Goal: Task Accomplishment & Management: Use online tool/utility

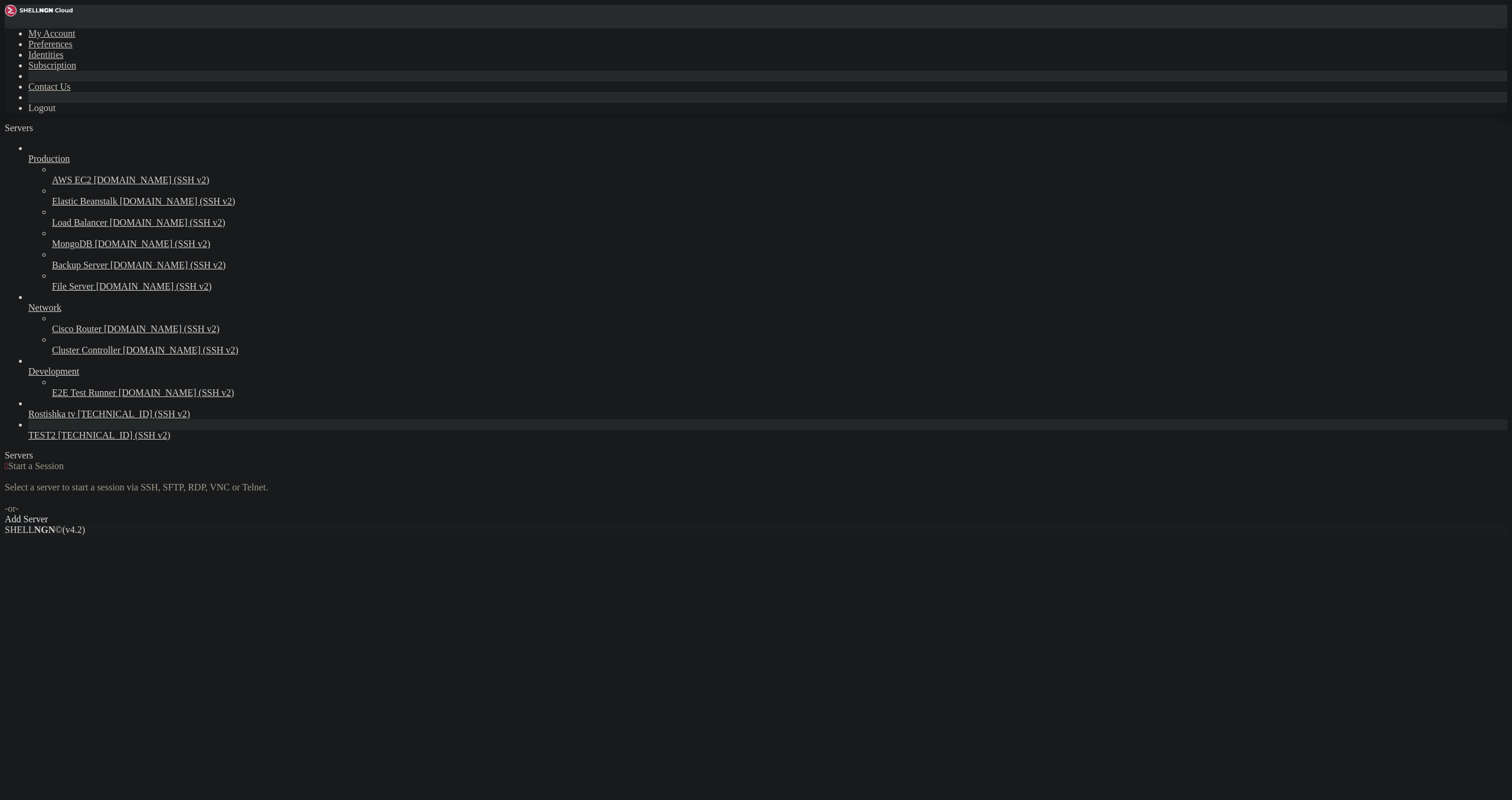
click at [60, 440] on span "[TECHNICAL_ID] (SSH v2)" at bounding box center [114, 435] width 112 height 10
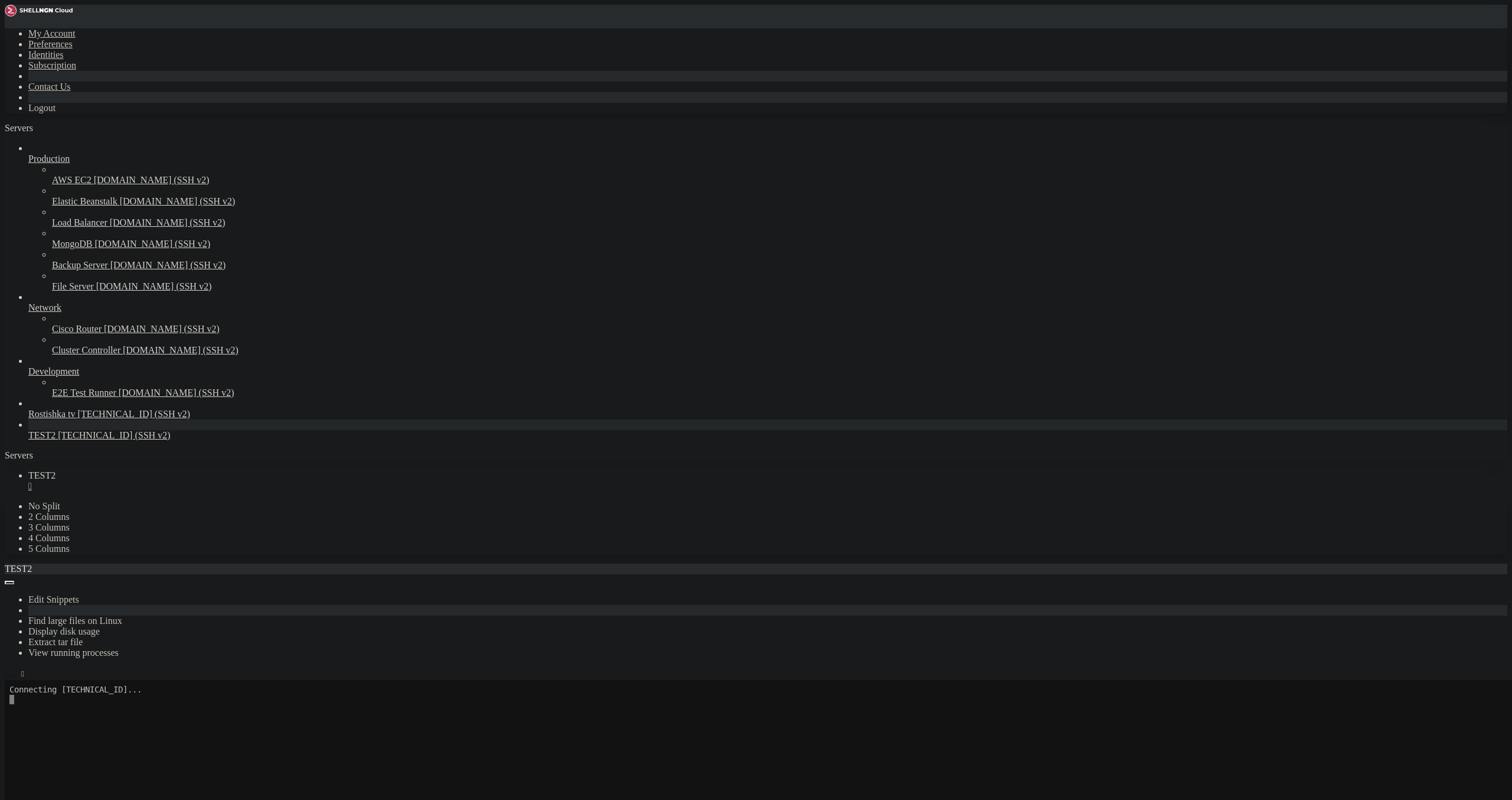
click at [14, 674] on button "button" at bounding box center [9, 676] width 9 height 4
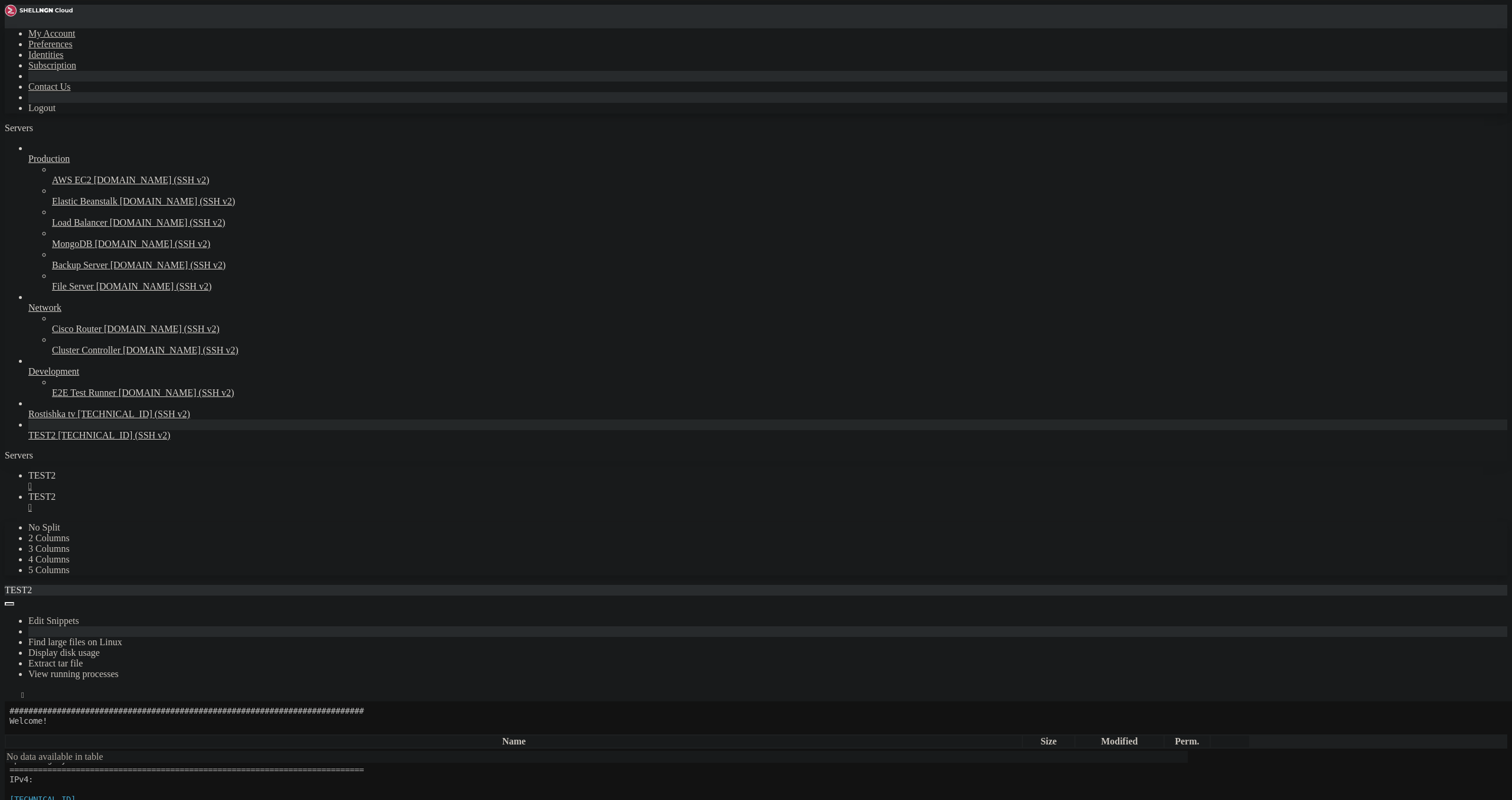
scroll to position [69, 0]
type input "/root"
click at [205, 481] on div "" at bounding box center [768, 486] width 1479 height 11
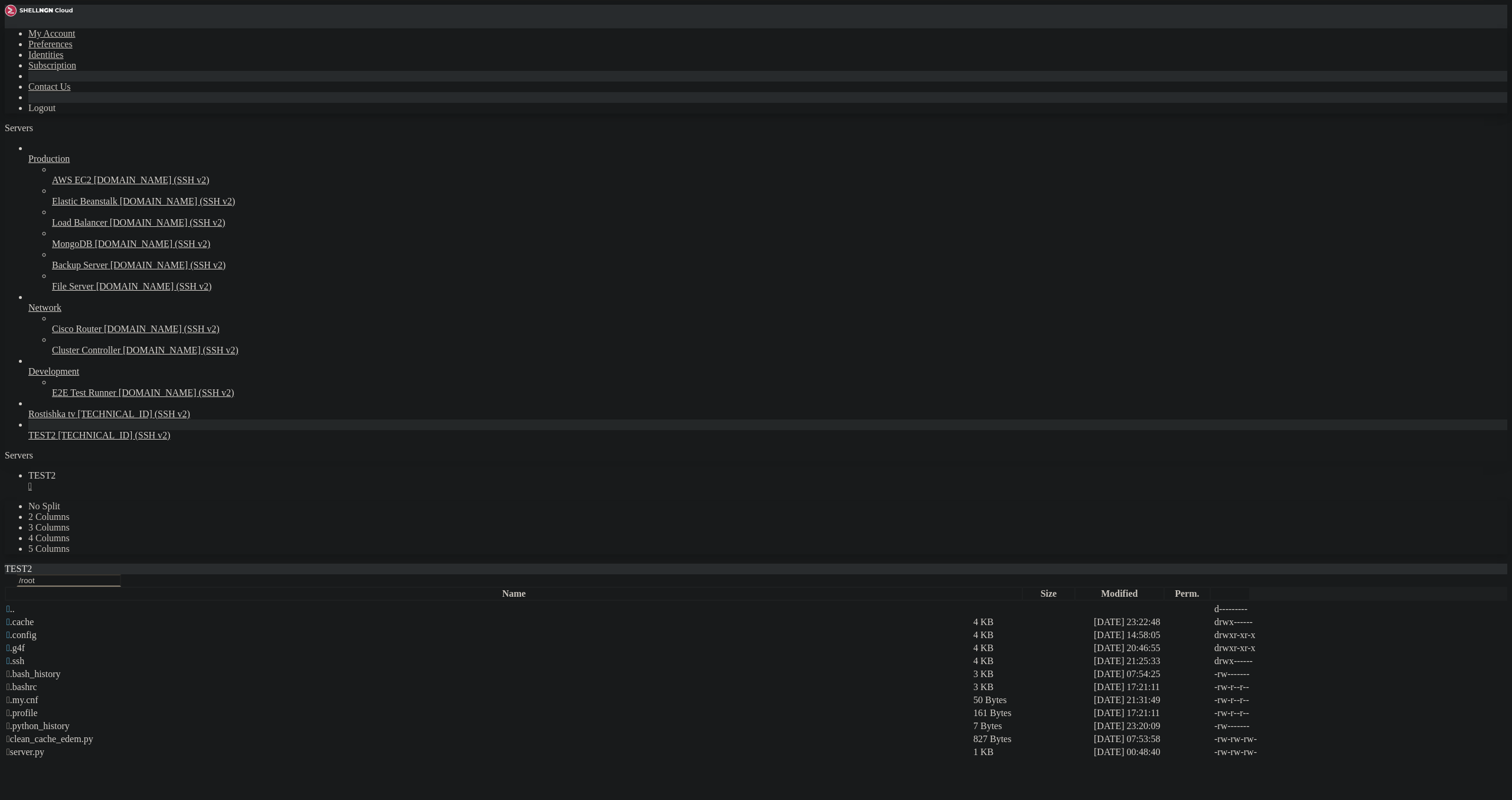
click at [205, 481] on div "" at bounding box center [768, 486] width 1479 height 11
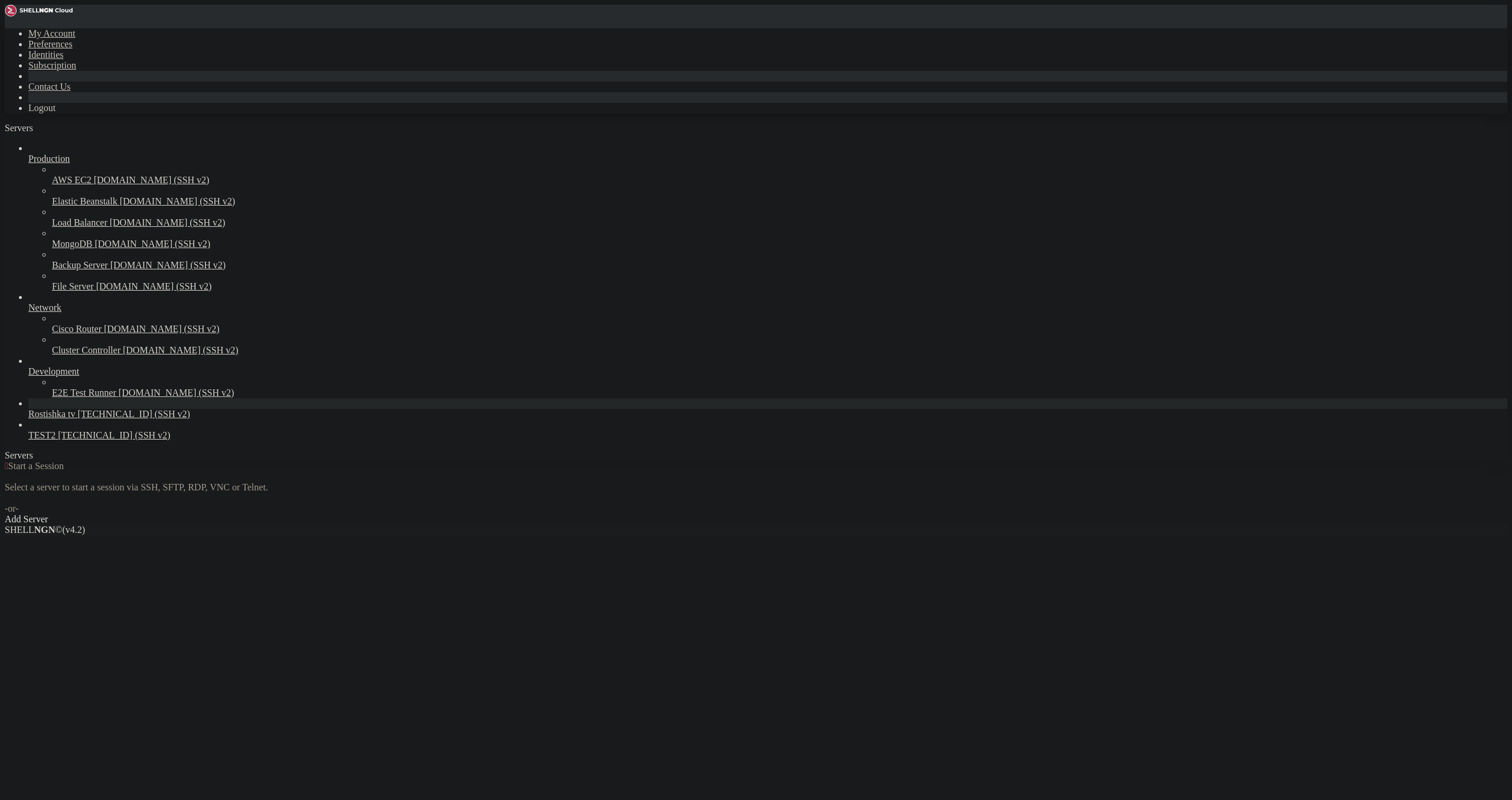
click at [83, 419] on span "[TECHNICAL_ID] (SSH v2)" at bounding box center [134, 414] width 112 height 10
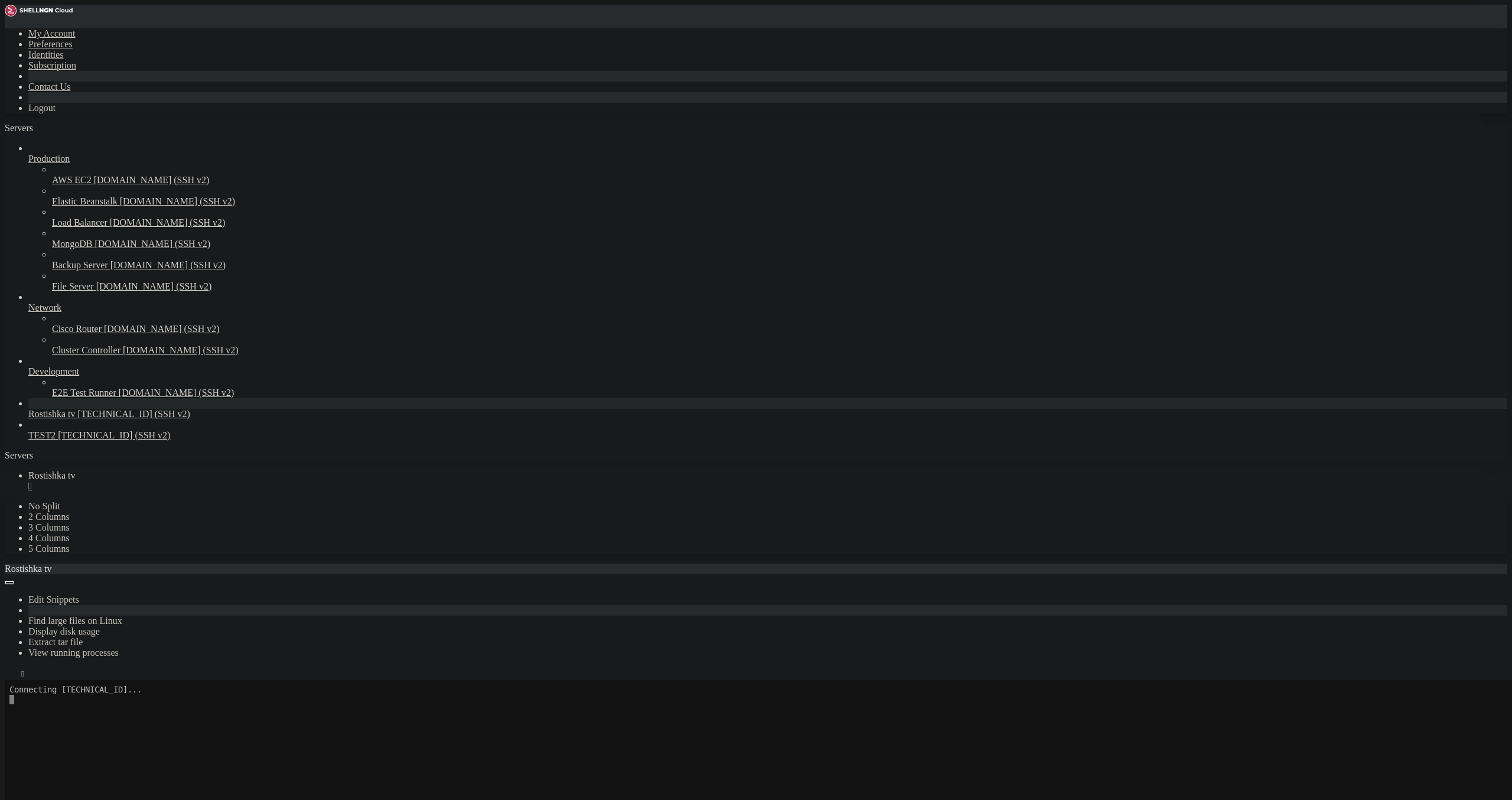
scroll to position [0, 0]
click at [196, 574] on div "Edit Snippets Find large files on Linux Display disk usage Extract tar file Vie…" at bounding box center [756, 627] width 1502 height 106
click at [9, 677] on icon "button" at bounding box center [9, 677] width 0 height 0
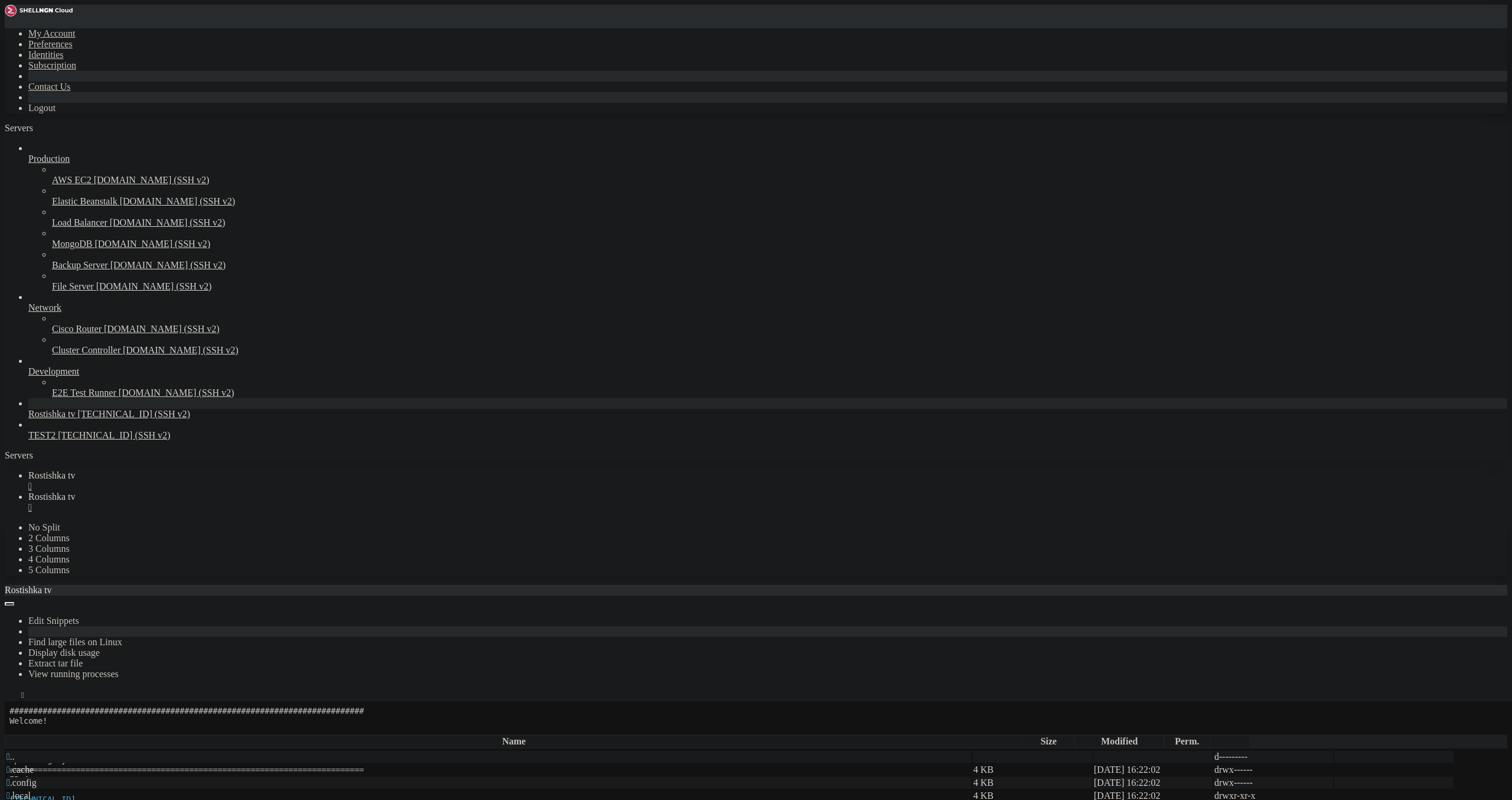
scroll to position [69, 0]
type input "/root/epg_generator"
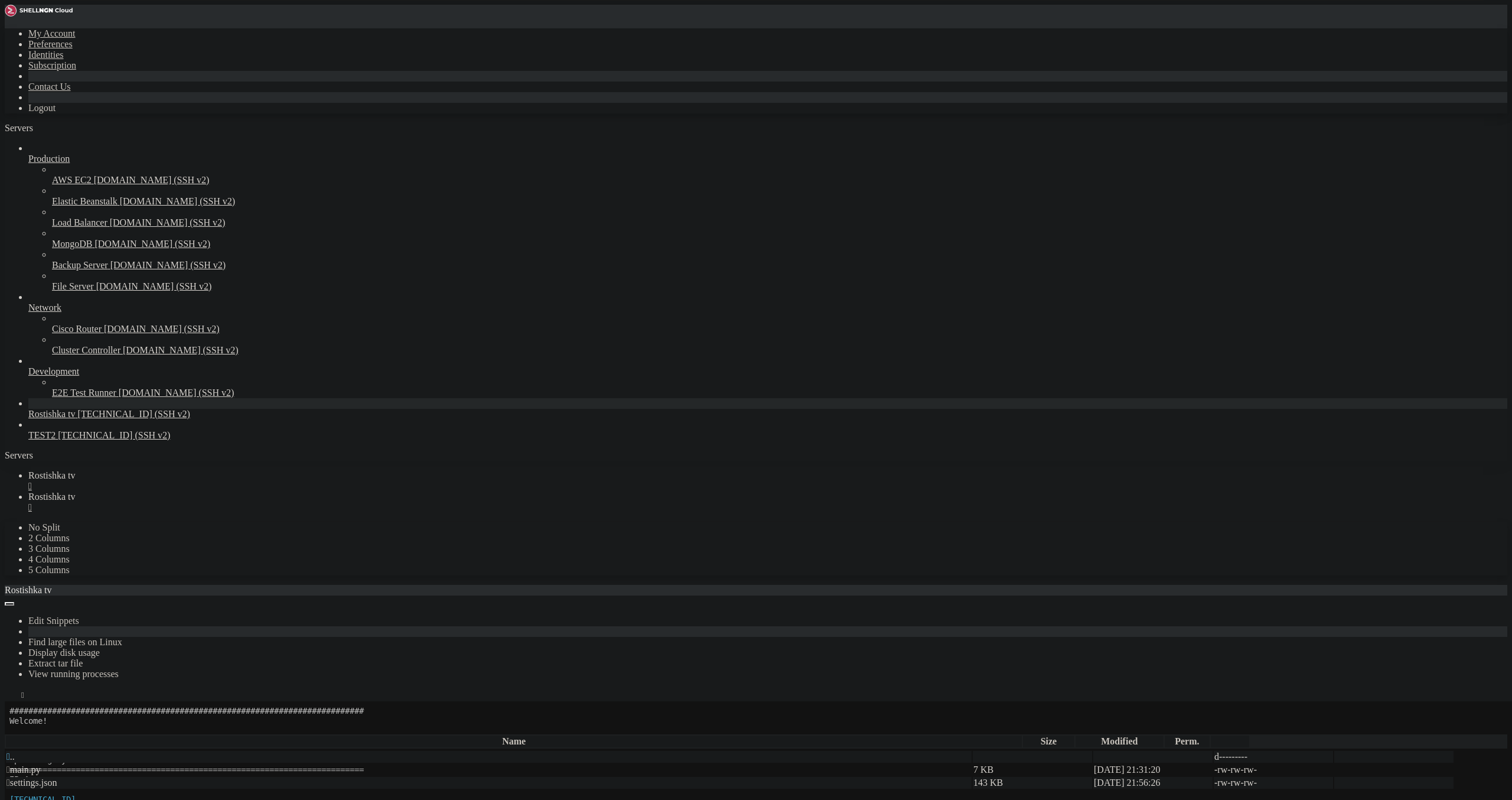
click at [76, 470] on span "Rostishka tv" at bounding box center [51, 475] width 47 height 10
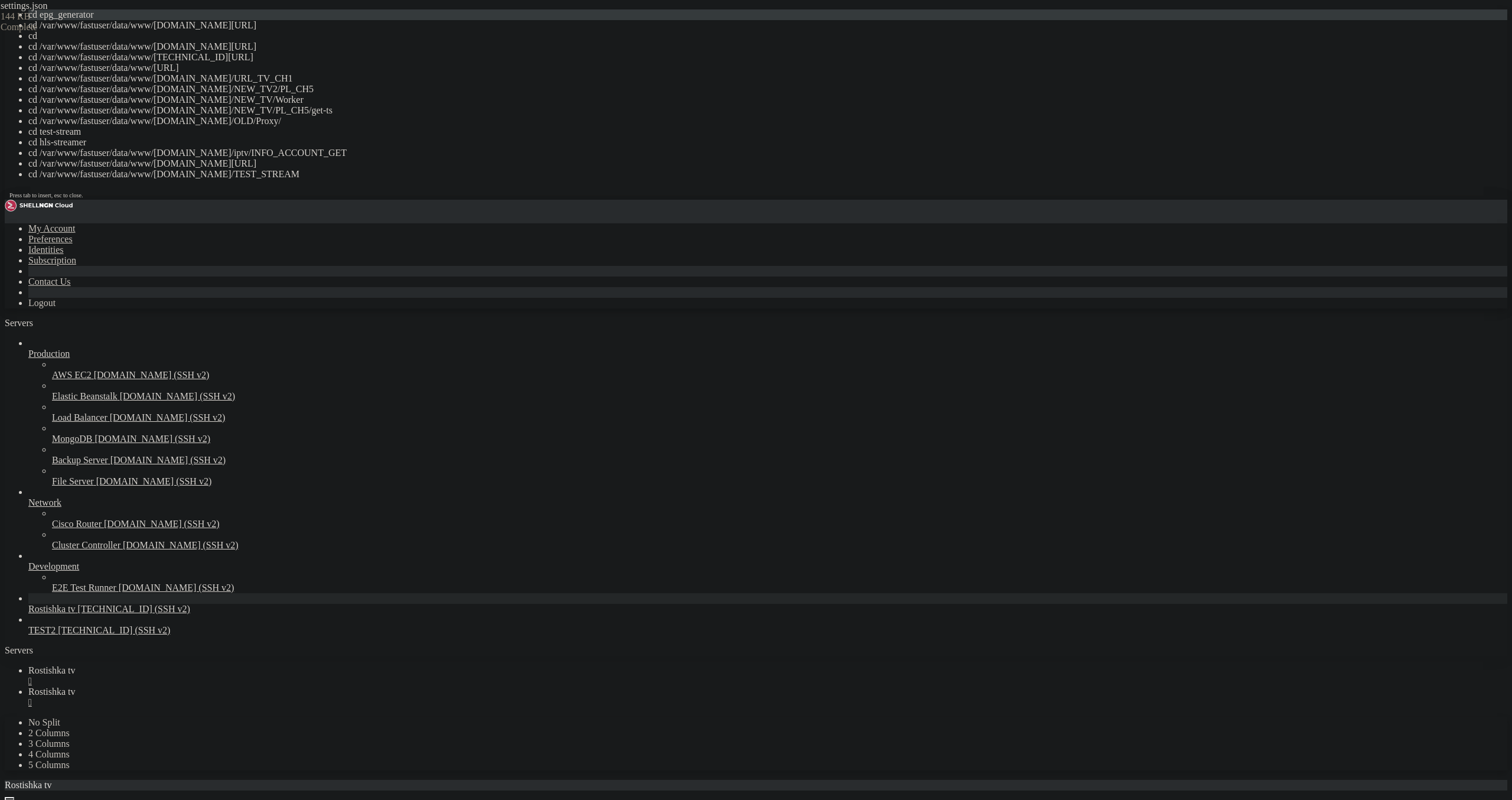
drag, startPoint x: 373, startPoint y: 308, endPoint x: 244, endPoint y: 264, distance: 136.3
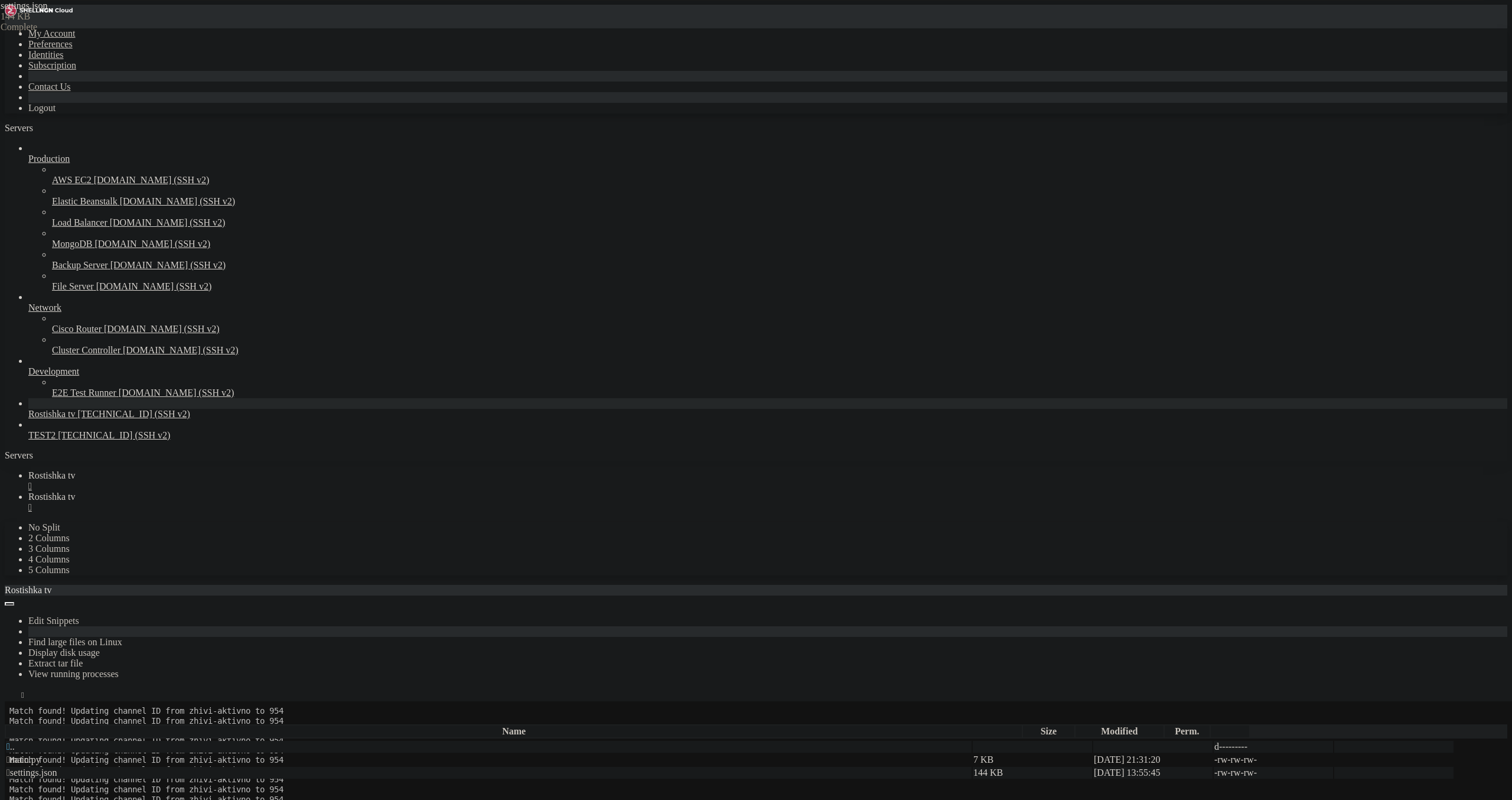
scroll to position [3199587, 0]
